Goal: Navigation & Orientation: Find specific page/section

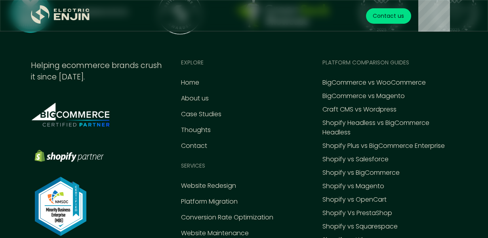
scroll to position [3492, 0]
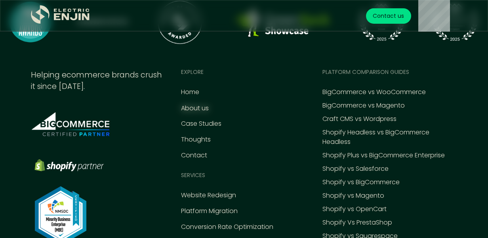
click at [203, 104] on div "About us" at bounding box center [195, 109] width 28 height 10
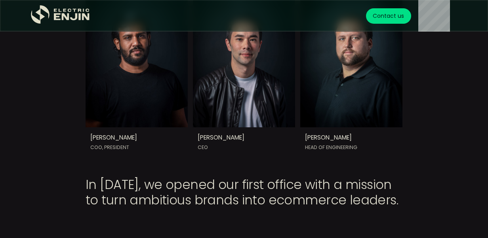
scroll to position [494, 0]
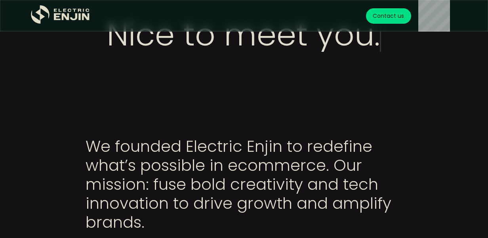
scroll to position [0, 0]
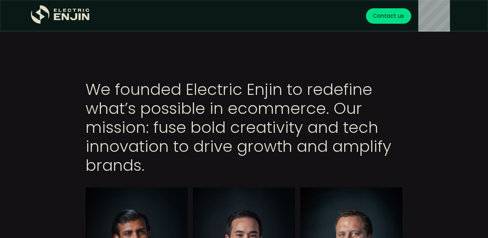
scroll to position [198, 0]
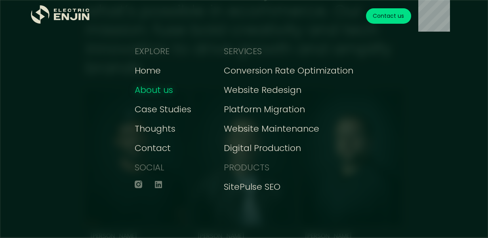
click at [142, 88] on div "About us" at bounding box center [154, 90] width 38 height 13
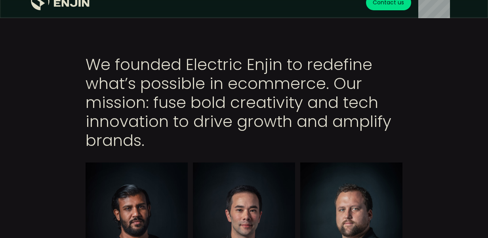
scroll to position [139, 0]
